Goal: Transaction & Acquisition: Purchase product/service

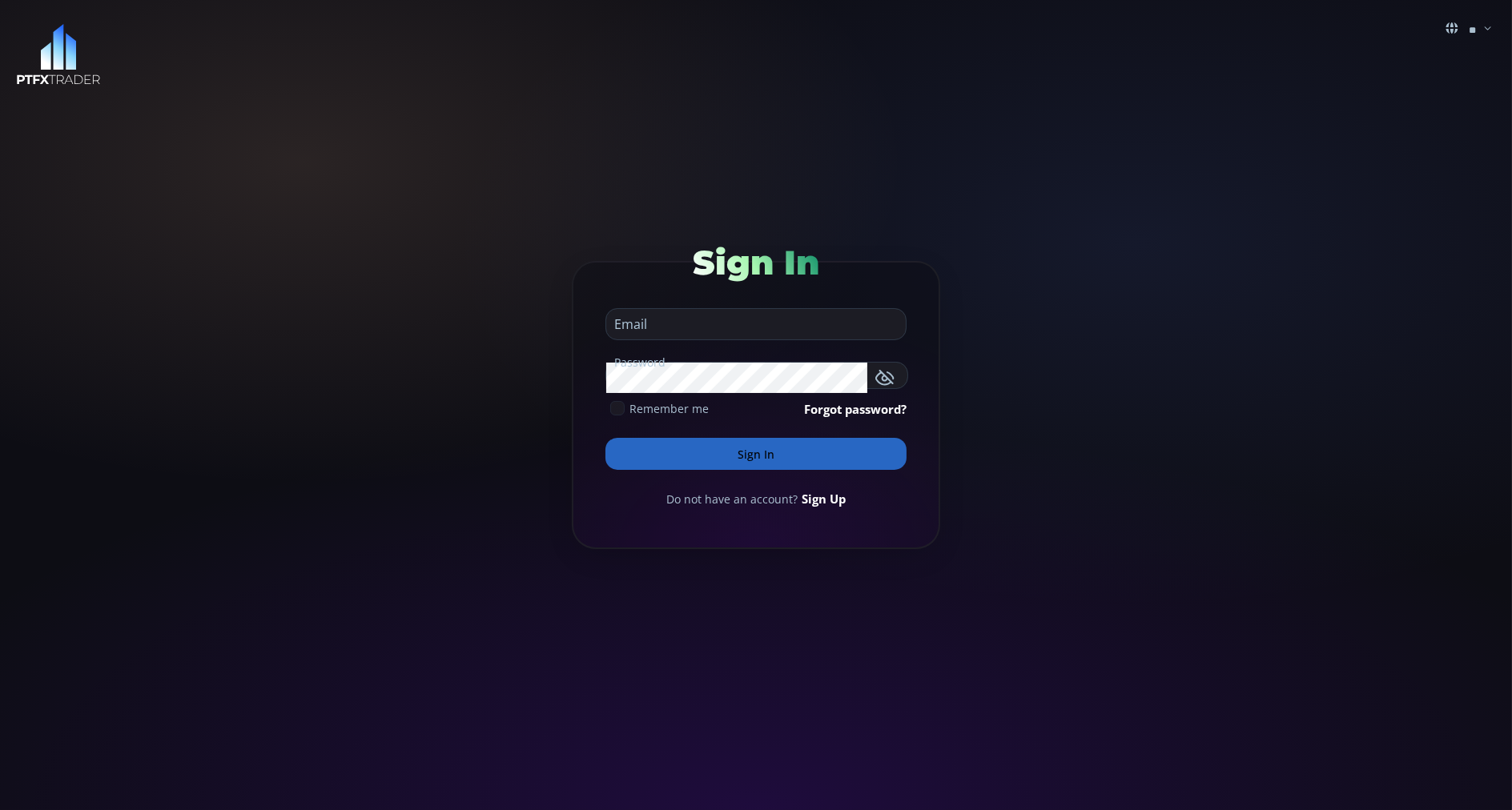
type input "**********"
click at [659, 444] on button "Sign In" at bounding box center [756, 454] width 301 height 32
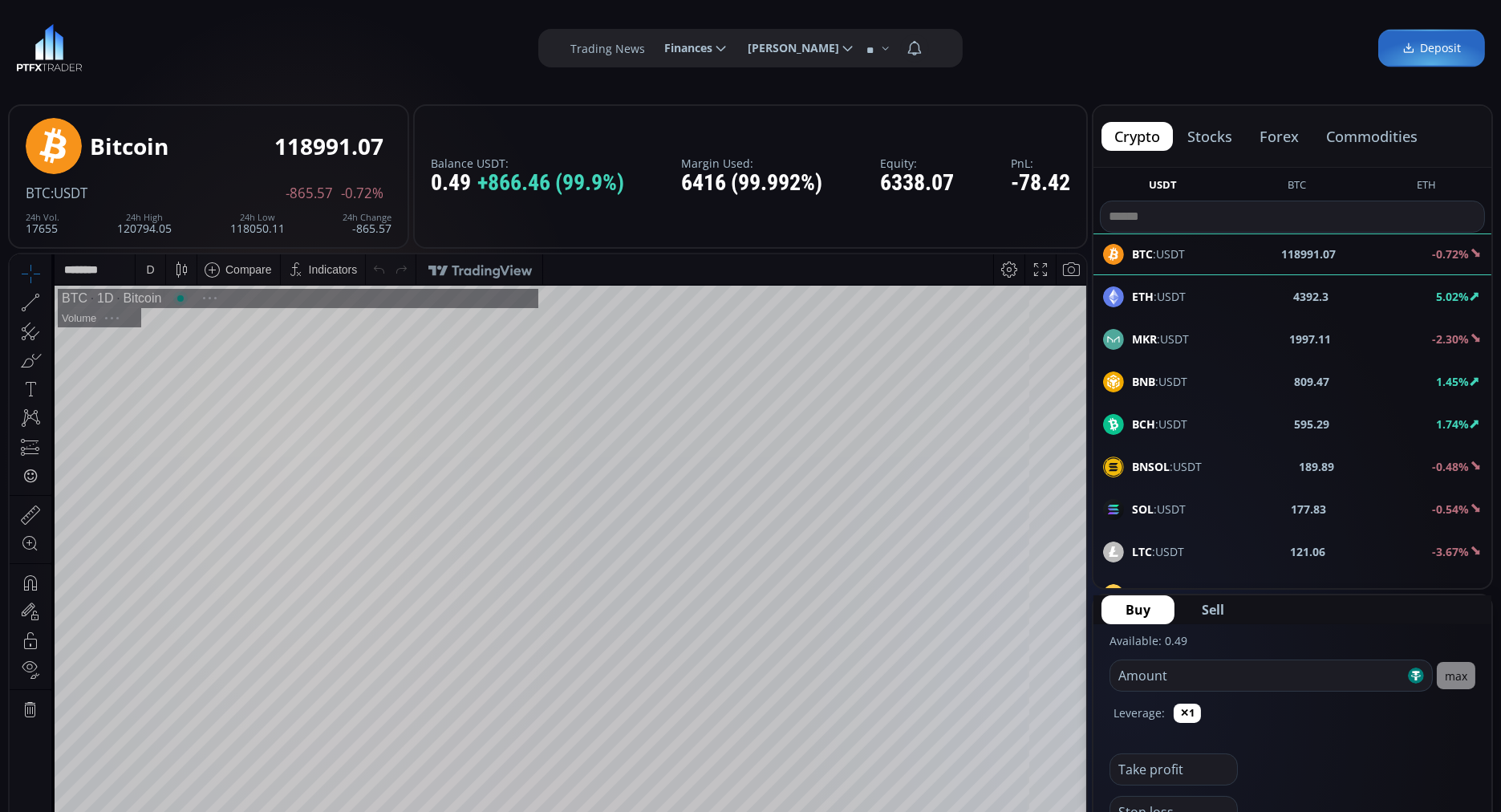
scroll to position [218, 0]
click at [1385, 135] on button "commodities" at bounding box center [1372, 137] width 117 height 29
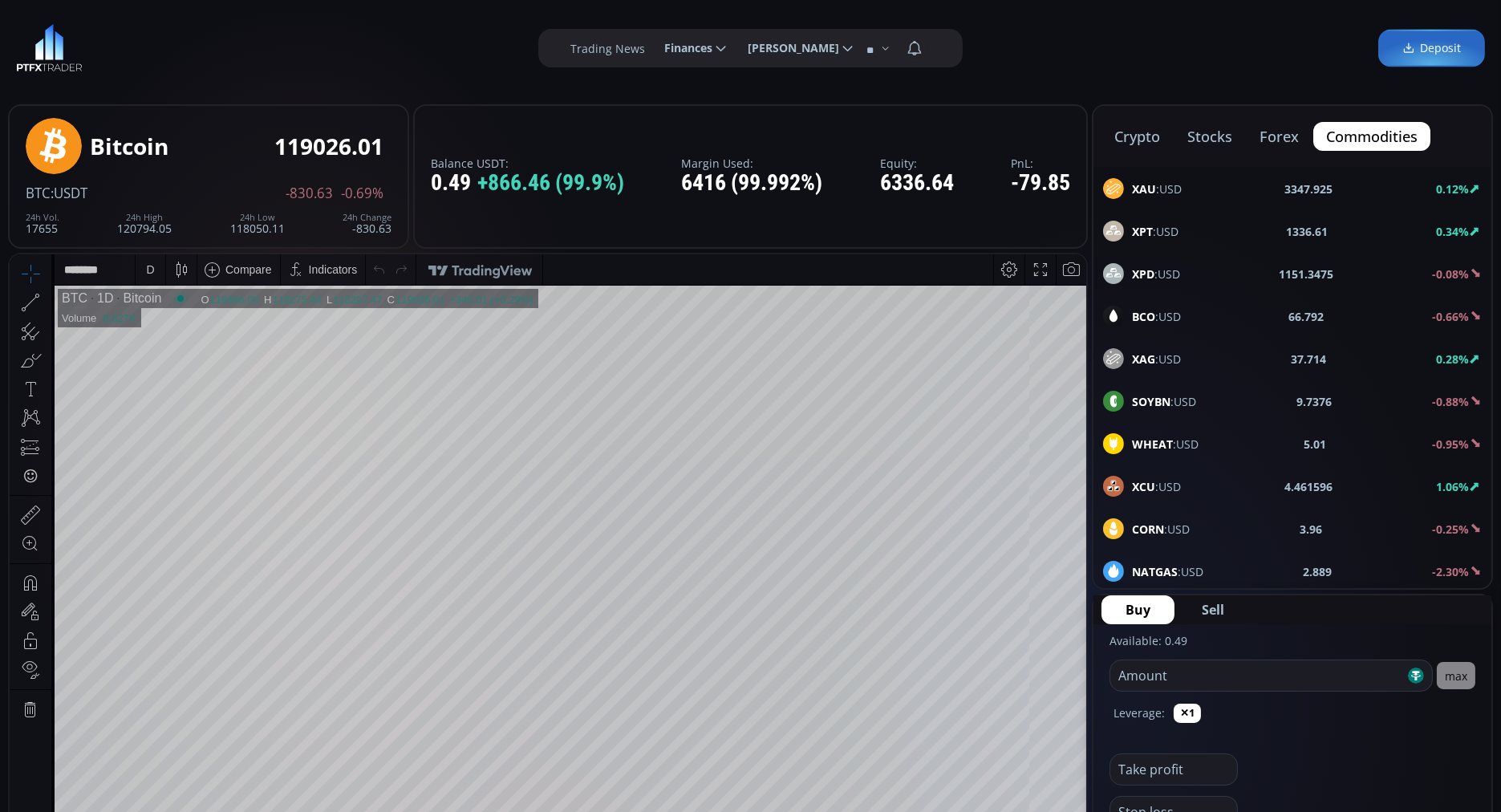
click at [1146, 314] on b "BCO" at bounding box center [1144, 316] width 23 height 15
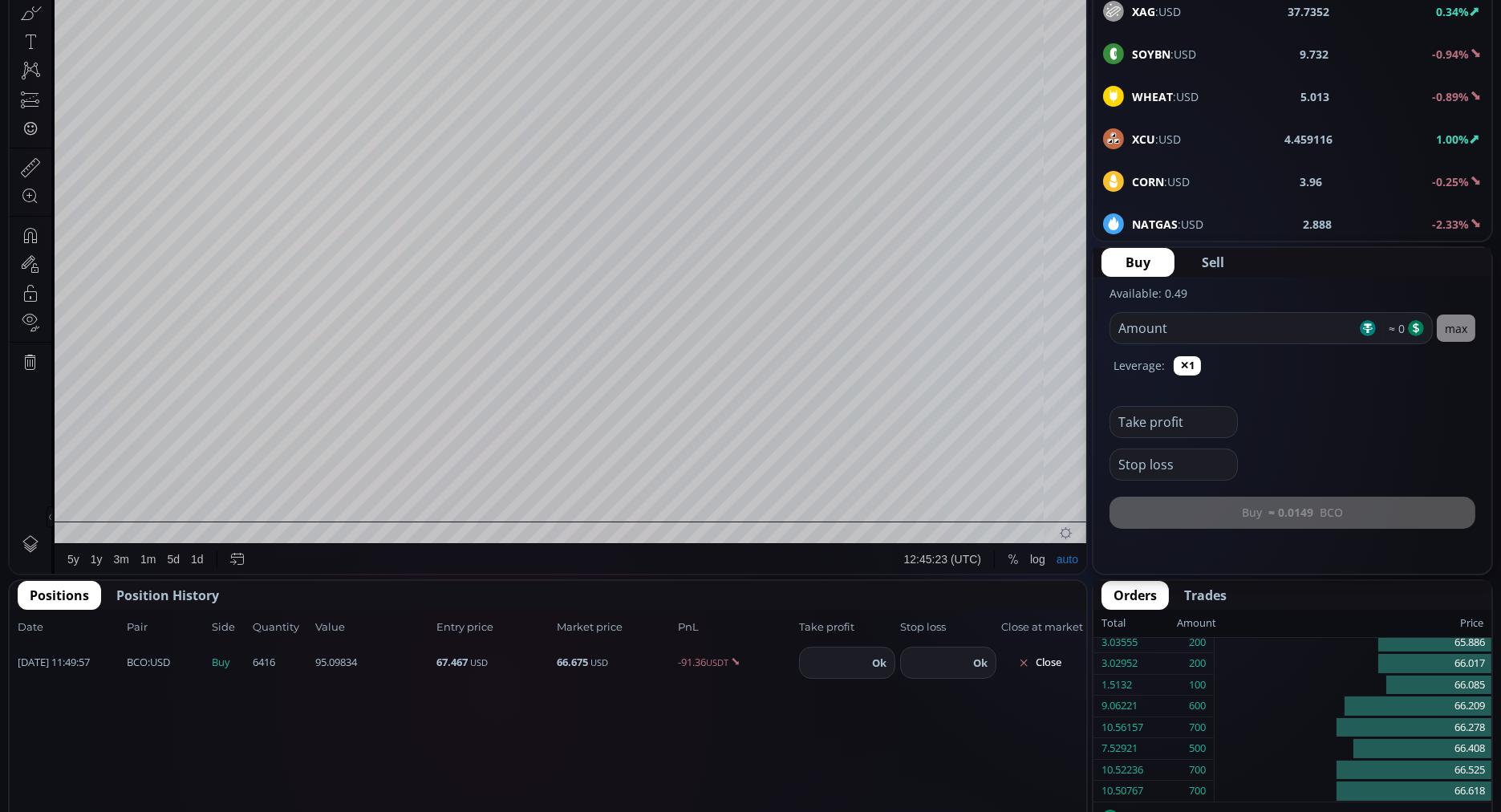
scroll to position [261, 0]
click at [1100, 674] on div "9.06221 600" at bounding box center [1153, 684] width 121 height 22
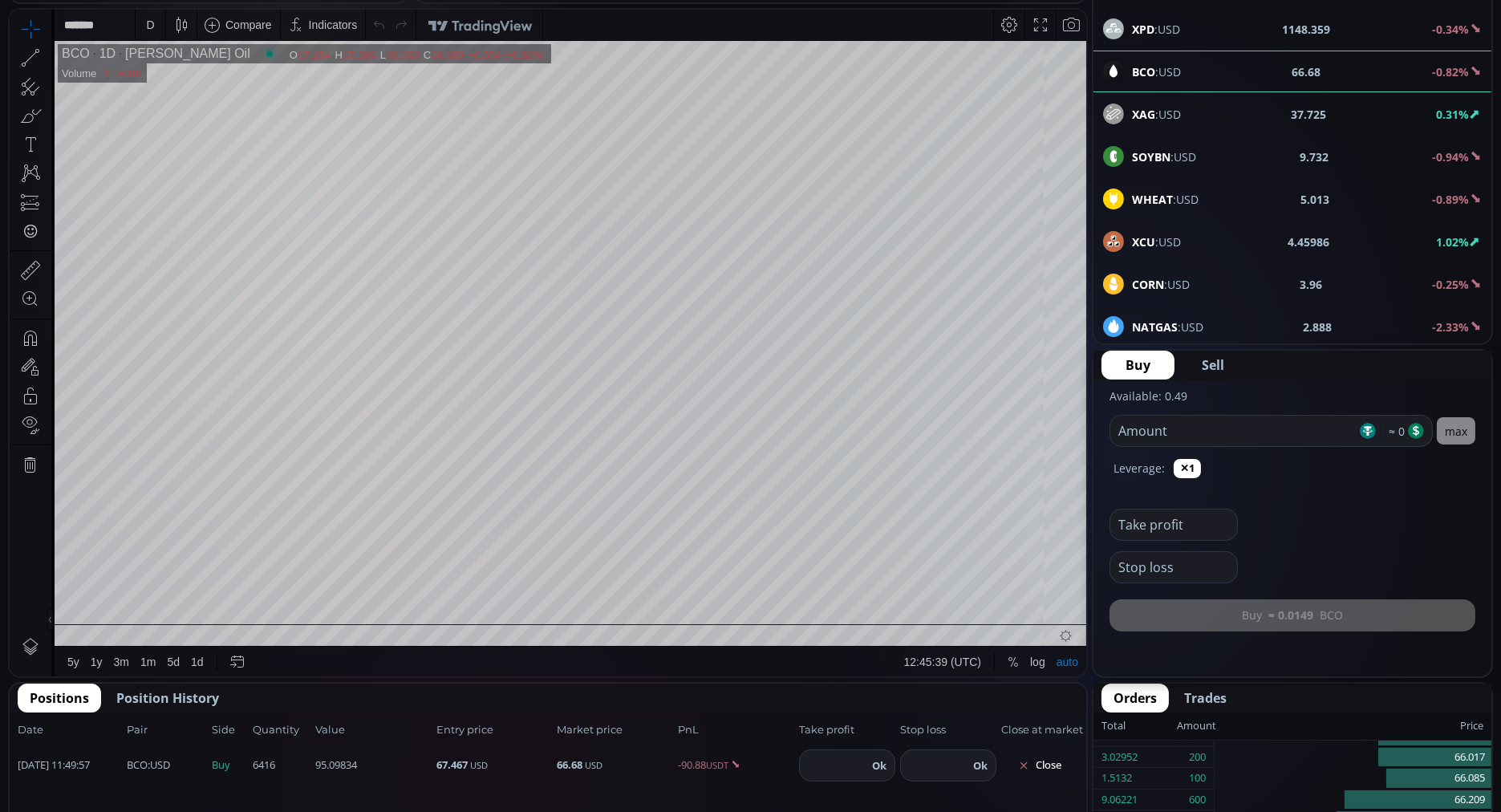
scroll to position [0, 0]
